Goal: Task Accomplishment & Management: Manage account settings

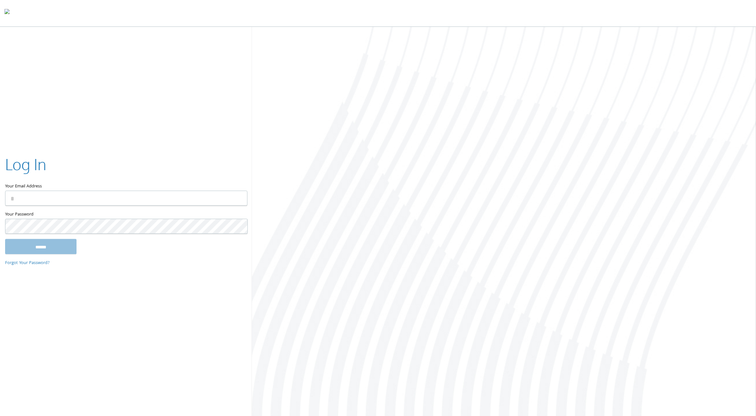
type input "**********"
click at [42, 246] on input "******" at bounding box center [40, 246] width 71 height 15
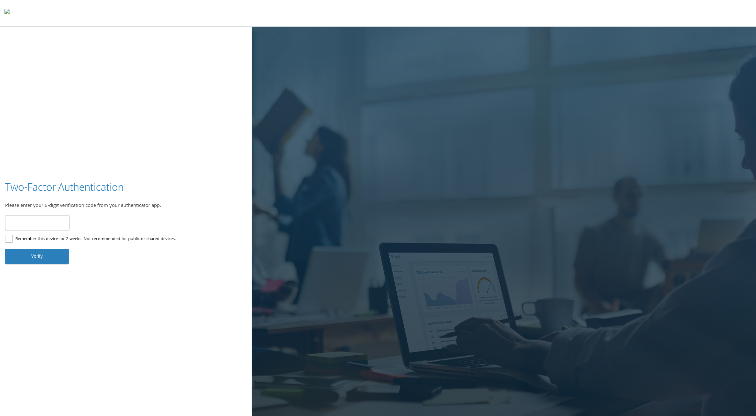
type input "******"
click at [49, 257] on button "Verify" at bounding box center [37, 255] width 64 height 15
